Goal: Transaction & Acquisition: Purchase product/service

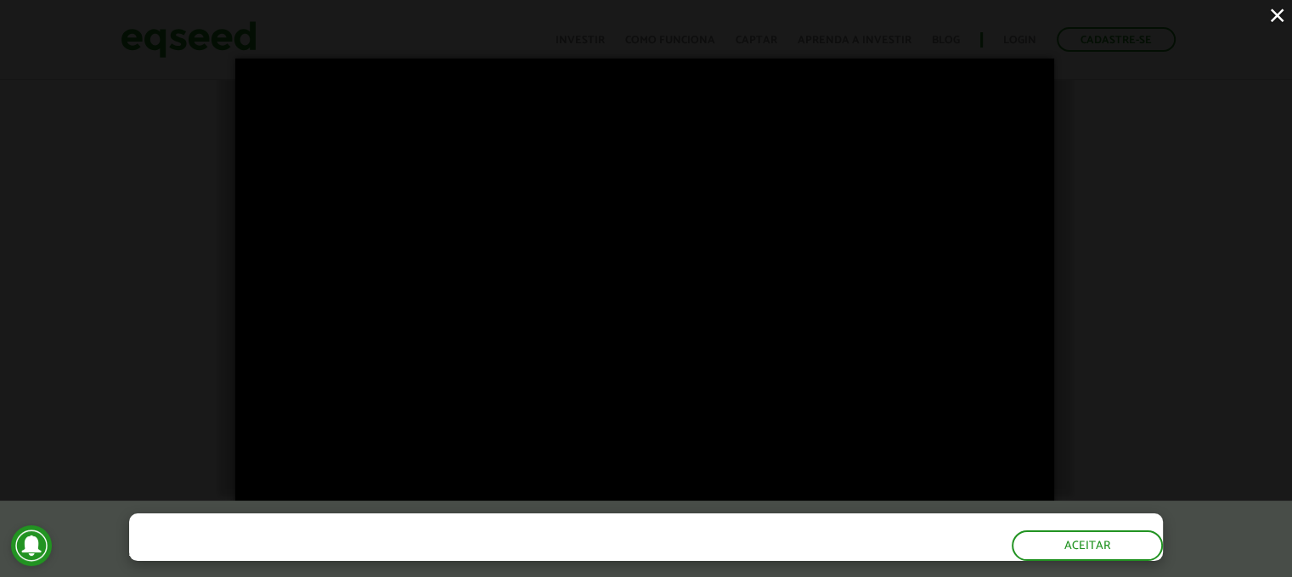
scroll to position [2078, 0]
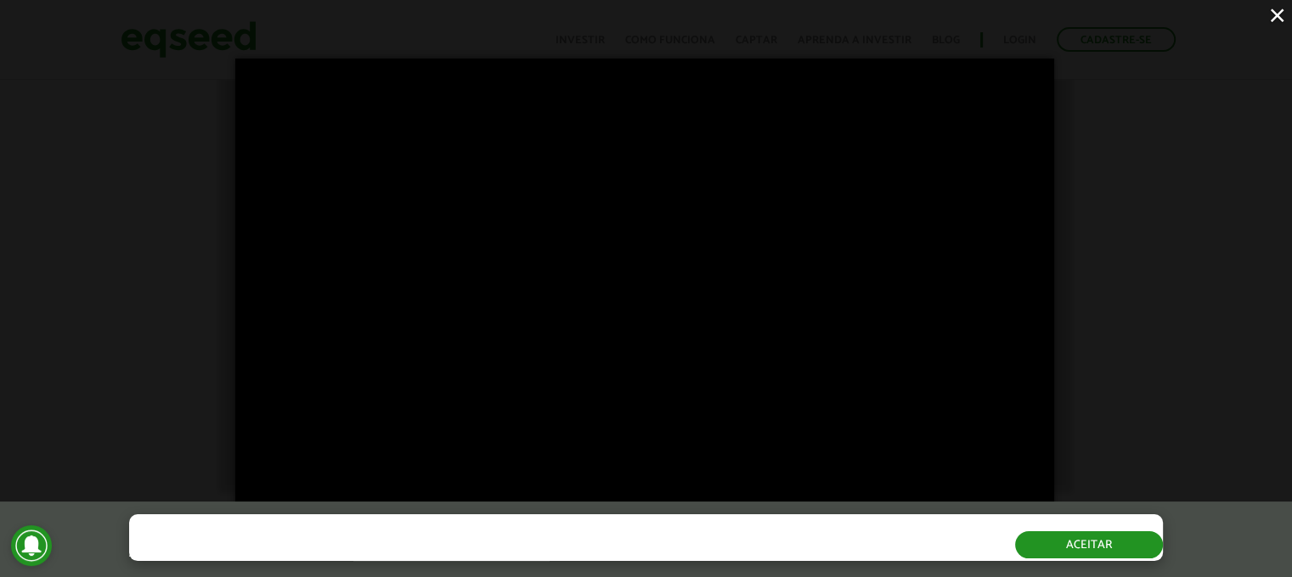
click at [1075, 552] on button "Aceitar" at bounding box center [1089, 545] width 148 height 27
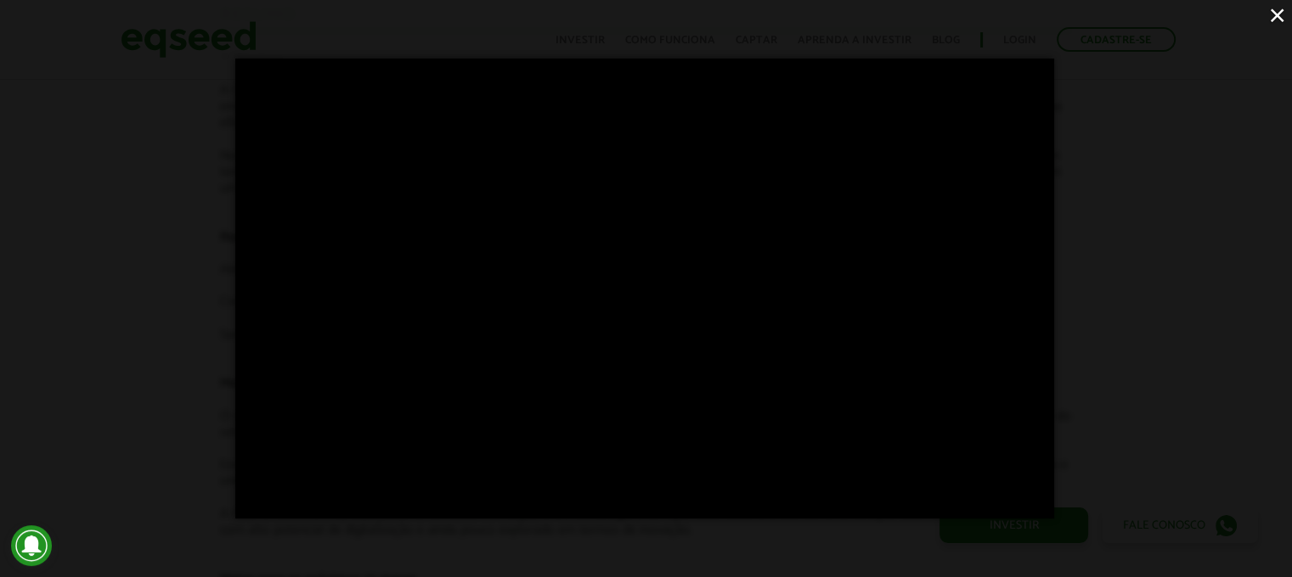
scroll to position [2673, 0]
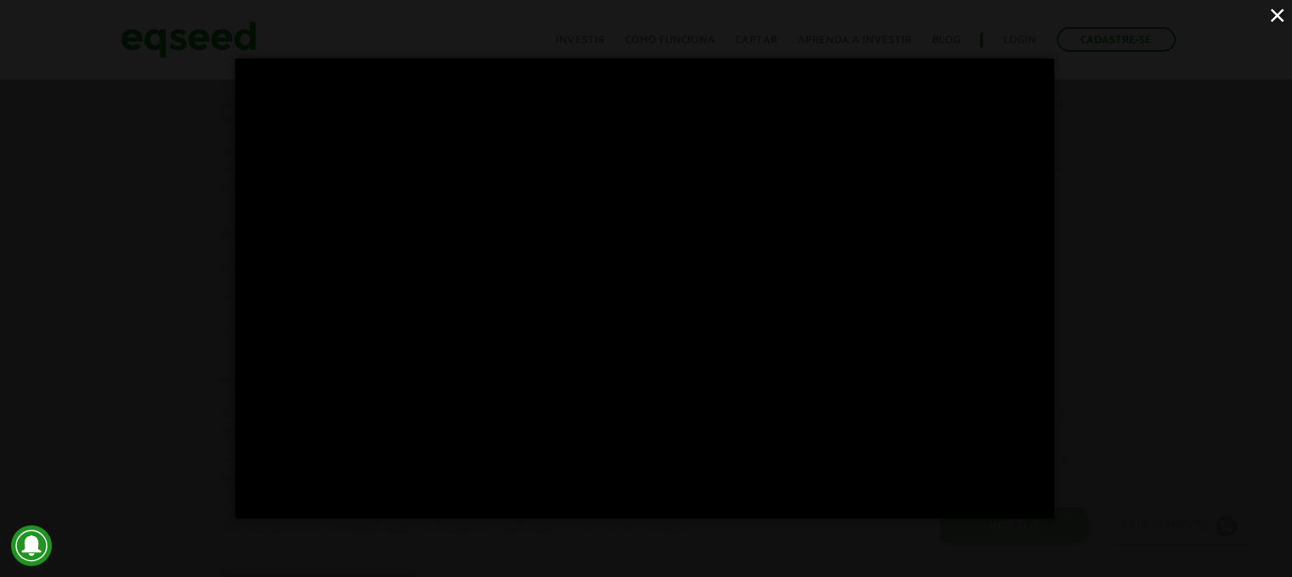
click at [1272, 14] on button "×" at bounding box center [1277, 15] width 30 height 30
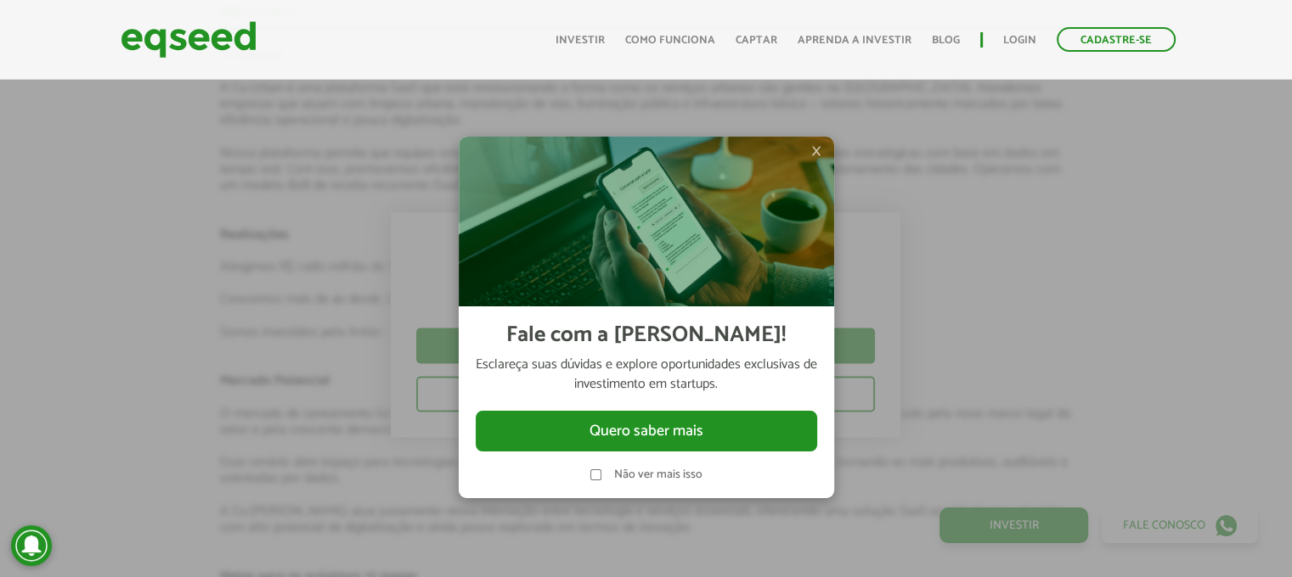
click at [666, 475] on label "Não ver mais isso" at bounding box center [658, 476] width 88 height 12
click at [673, 471] on label "Não ver mais isso" at bounding box center [658, 476] width 88 height 12
click at [812, 144] on span "×" at bounding box center [816, 151] width 10 height 20
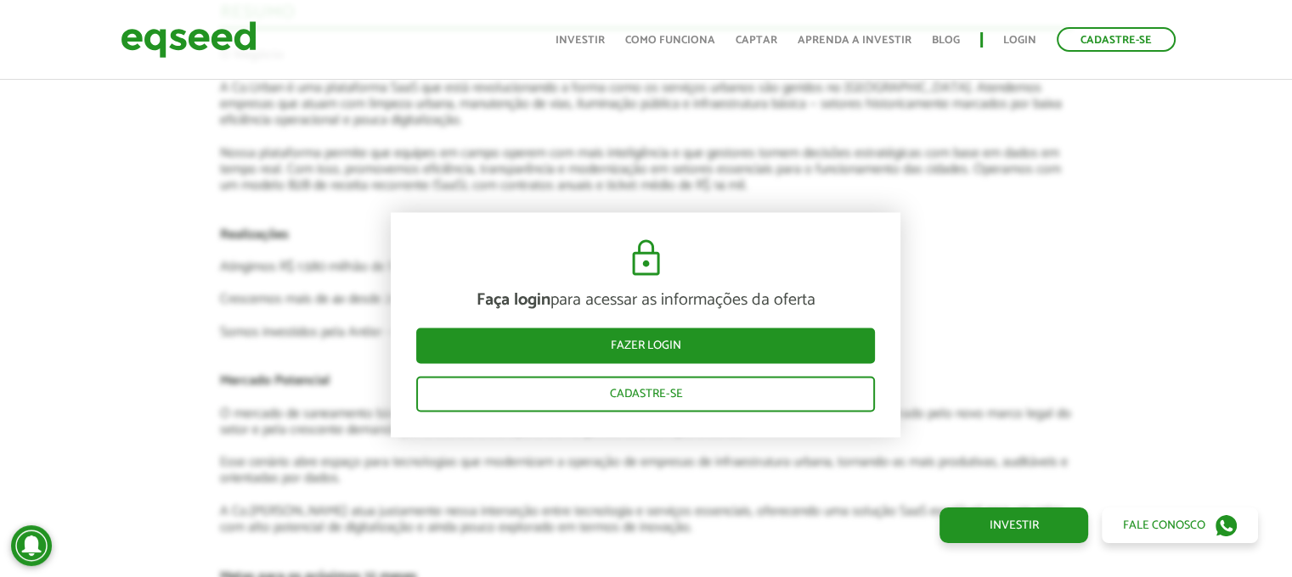
drag, startPoint x: 944, startPoint y: 285, endPoint x: 927, endPoint y: 278, distance: 18.6
click at [941, 284] on article "Novidades Análise da oferta Bate-papo sobre a oferta Depoimento Antler | Invest…" at bounding box center [645, 294] width 853 height 3233
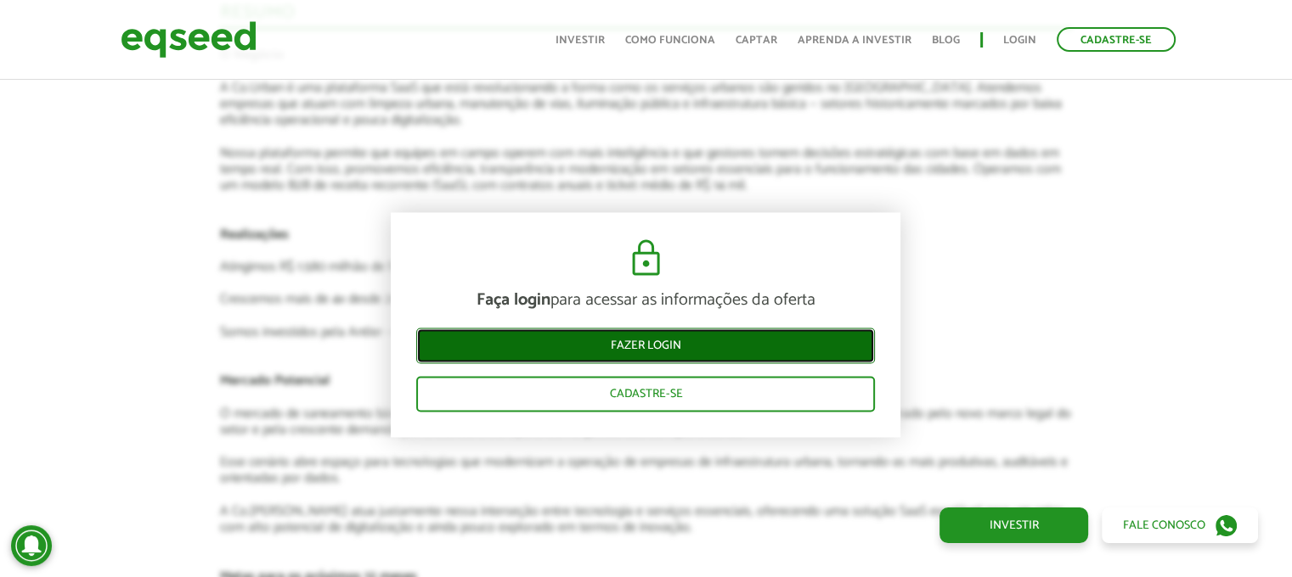
click at [652, 342] on link "Fazer login" at bounding box center [645, 346] width 459 height 36
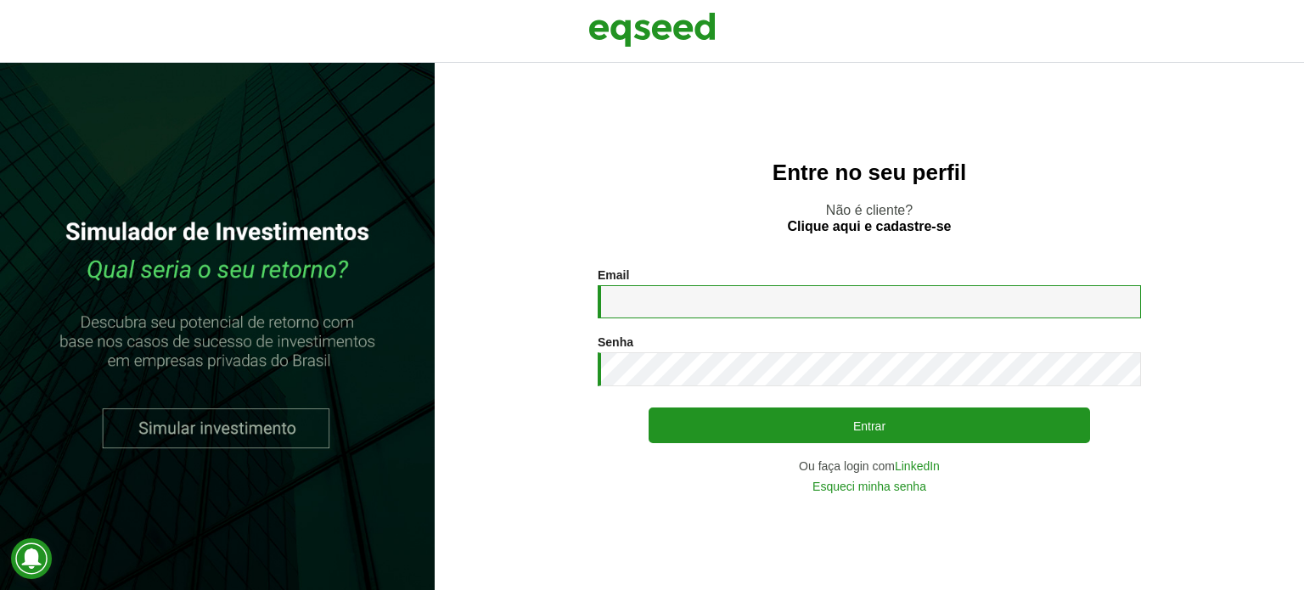
click at [679, 314] on input "Email *" at bounding box center [870, 301] width 544 height 33
type input "**********"
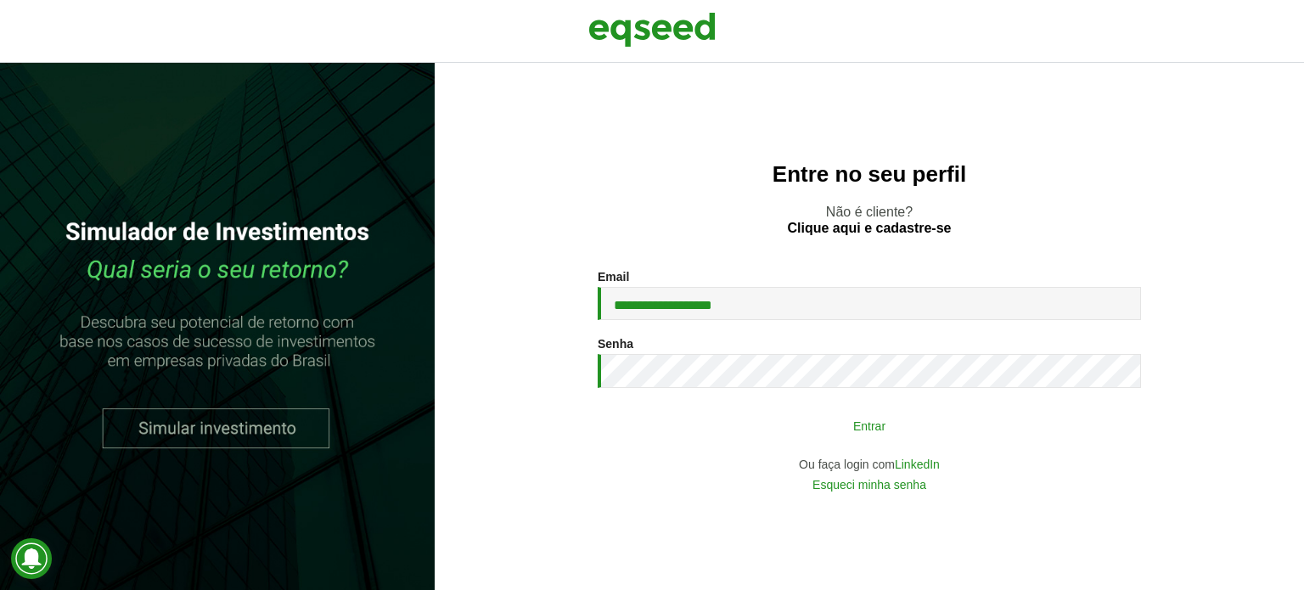
click at [872, 420] on button "Entrar" at bounding box center [870, 425] width 442 height 32
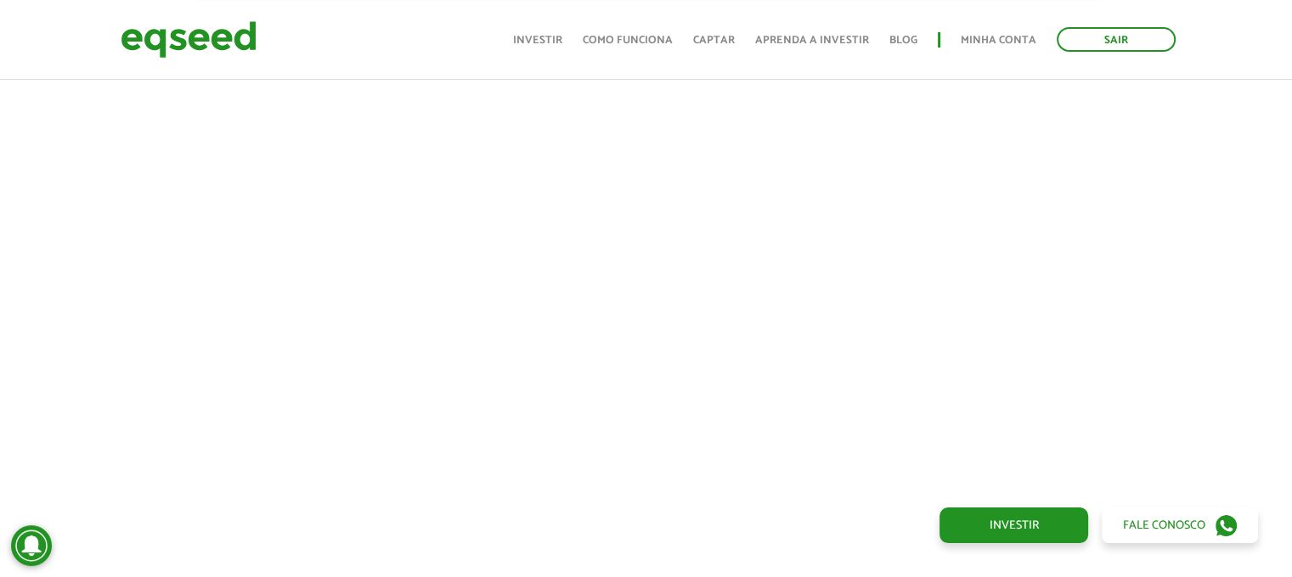
scroll to position [340, 0]
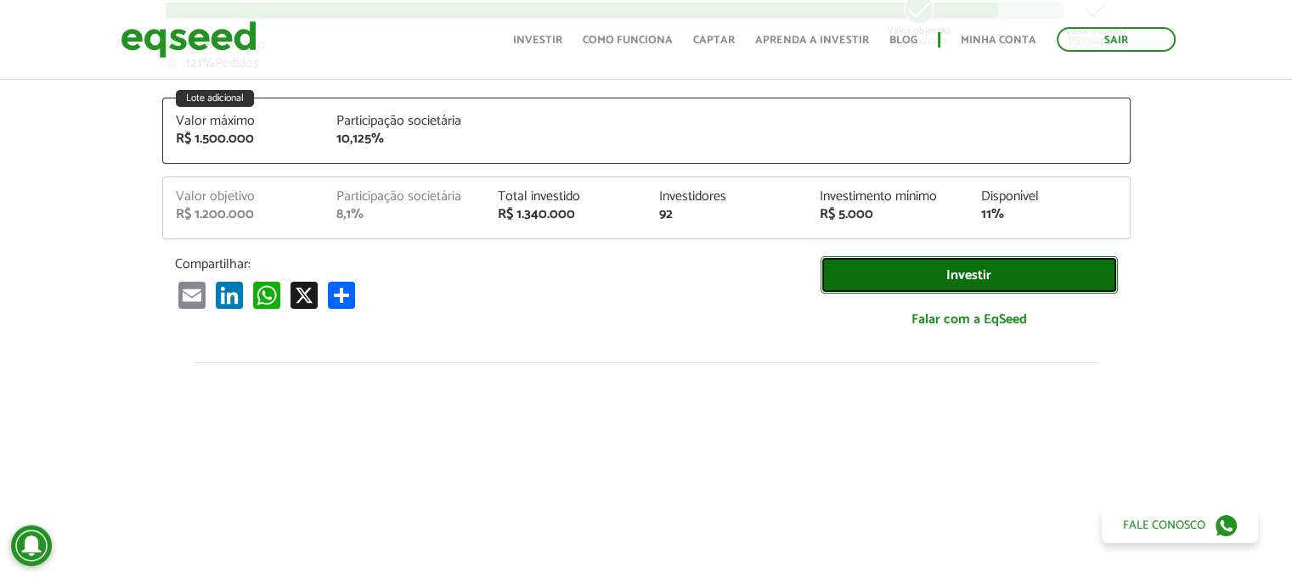
click at [963, 271] on link "Investir" at bounding box center [968, 275] width 297 height 38
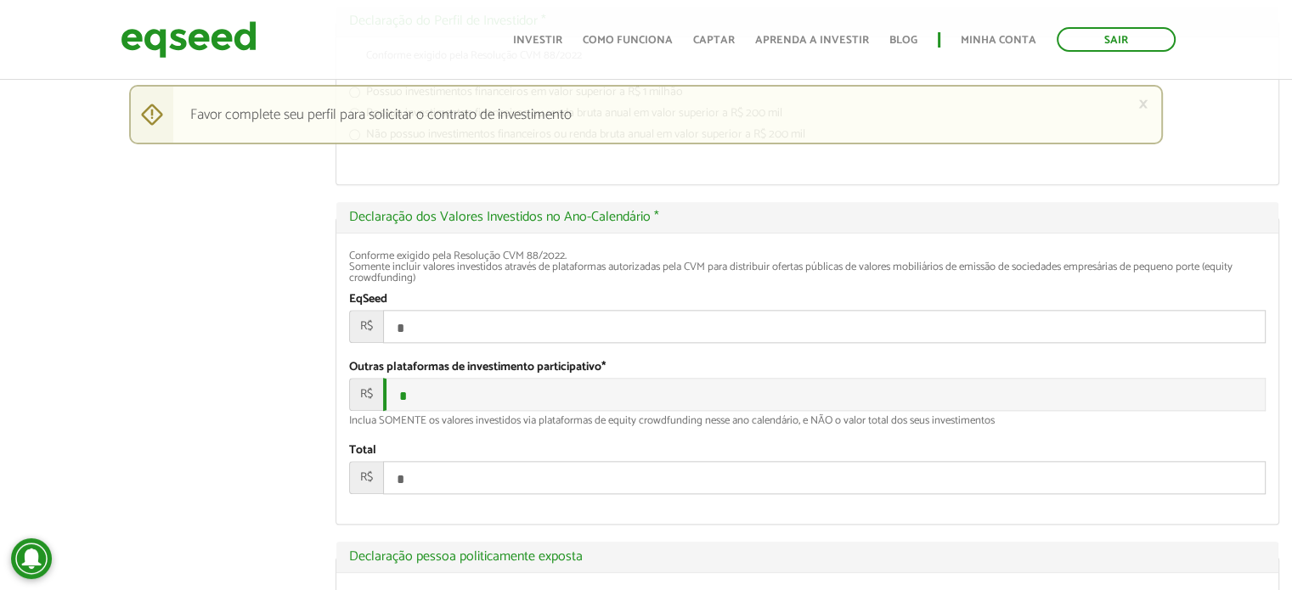
scroll to position [1902, 0]
